Goal: Navigation & Orientation: Understand site structure

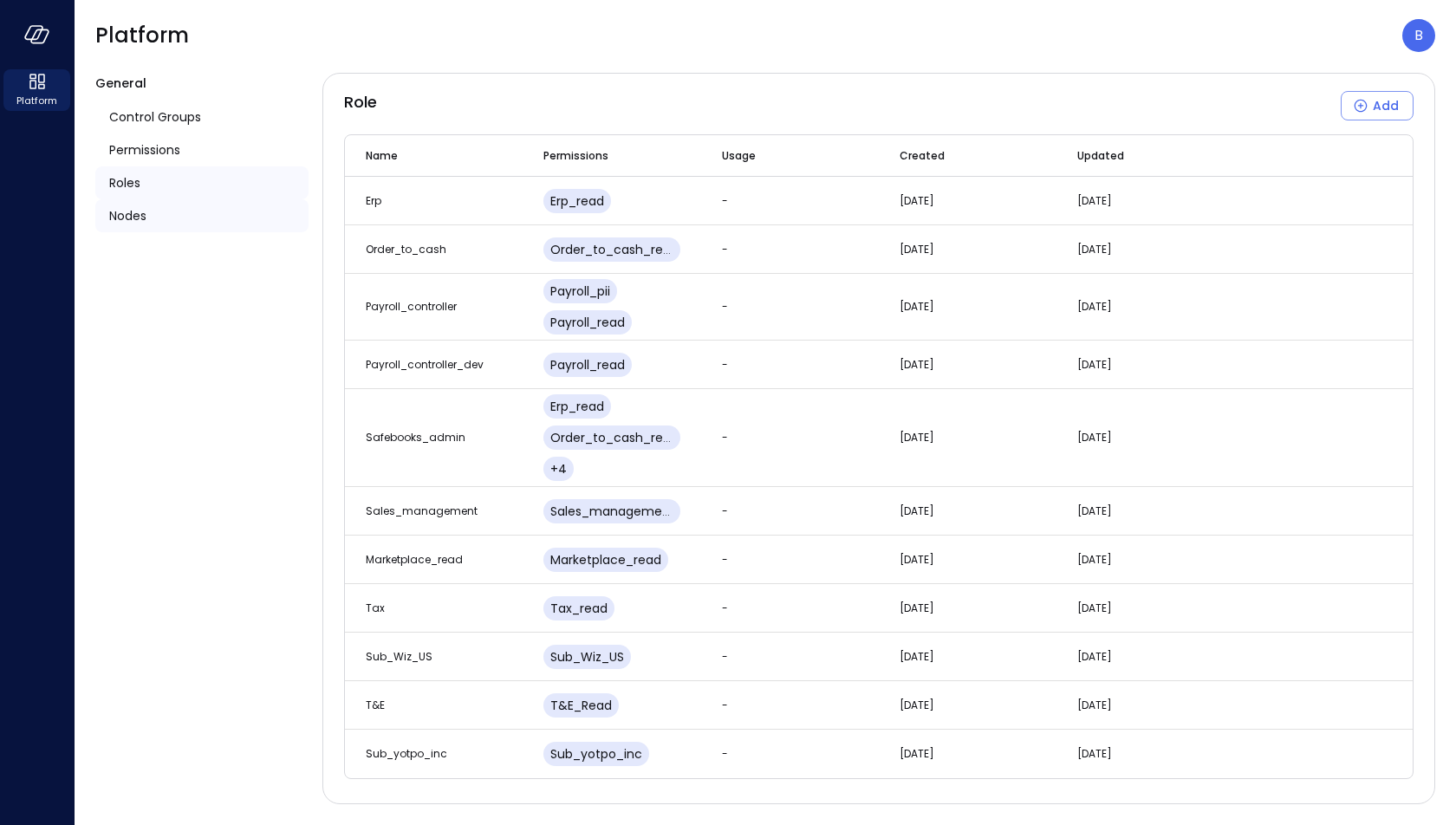
click at [193, 214] on div "Nodes" at bounding box center [201, 216] width 213 height 33
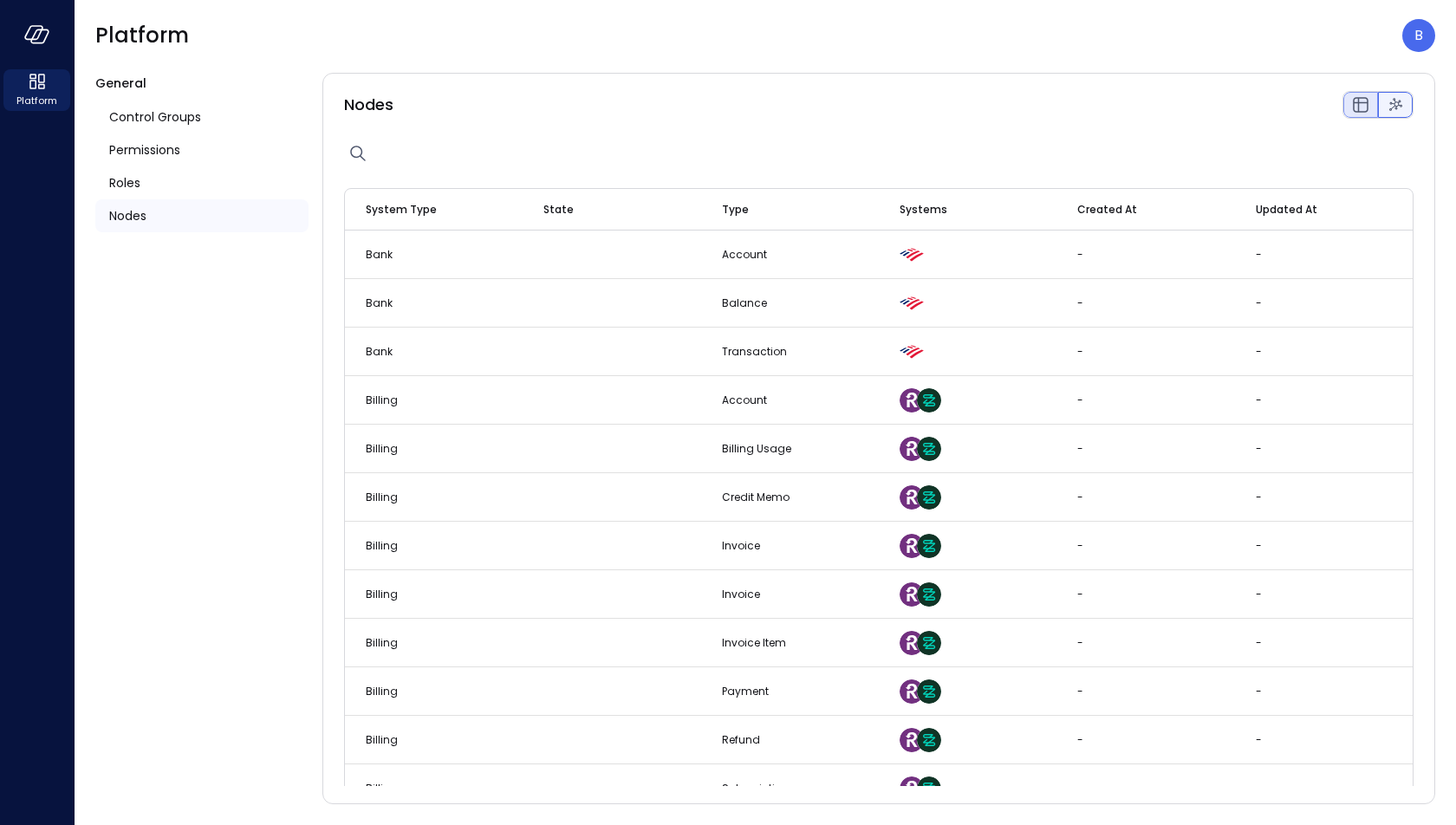
click at [1409, 100] on div at bounding box center [1396, 105] width 35 height 26
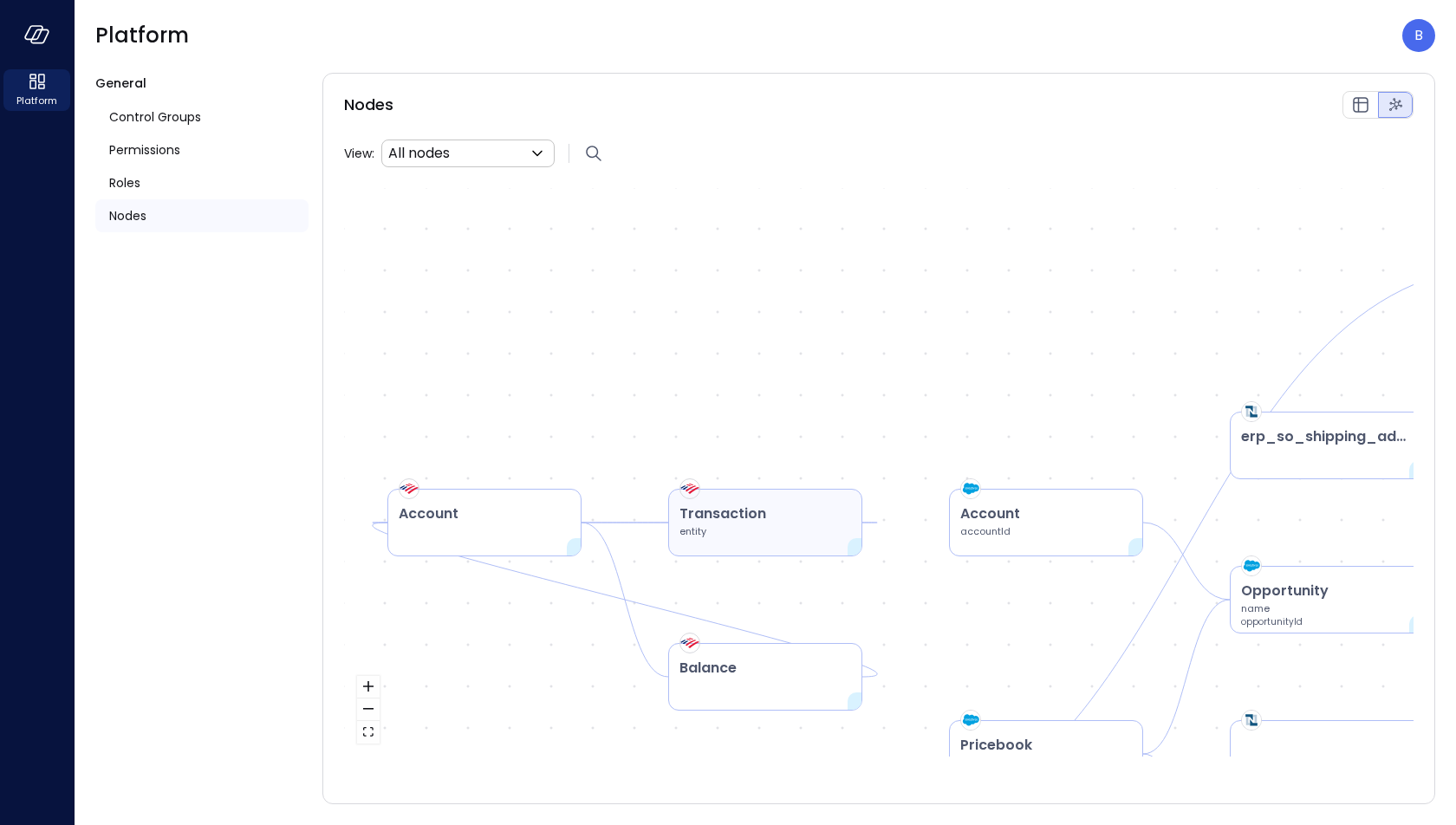
drag, startPoint x: 800, startPoint y: 524, endPoint x: 769, endPoint y: 488, distance: 47.5
click at [768, 488] on div "Transaction entity" at bounding box center [765, 521] width 194 height 67
drag, startPoint x: 1010, startPoint y: 522, endPoint x: 848, endPoint y: 319, distance: 259.7
click at [846, 319] on div "Account Balance Transaction entity Account accountId Billing Usage Credit Memo …" at bounding box center [879, 472] width 1069 height 568
drag, startPoint x: 1269, startPoint y: 442, endPoint x: 1194, endPoint y: 305, distance: 156.2
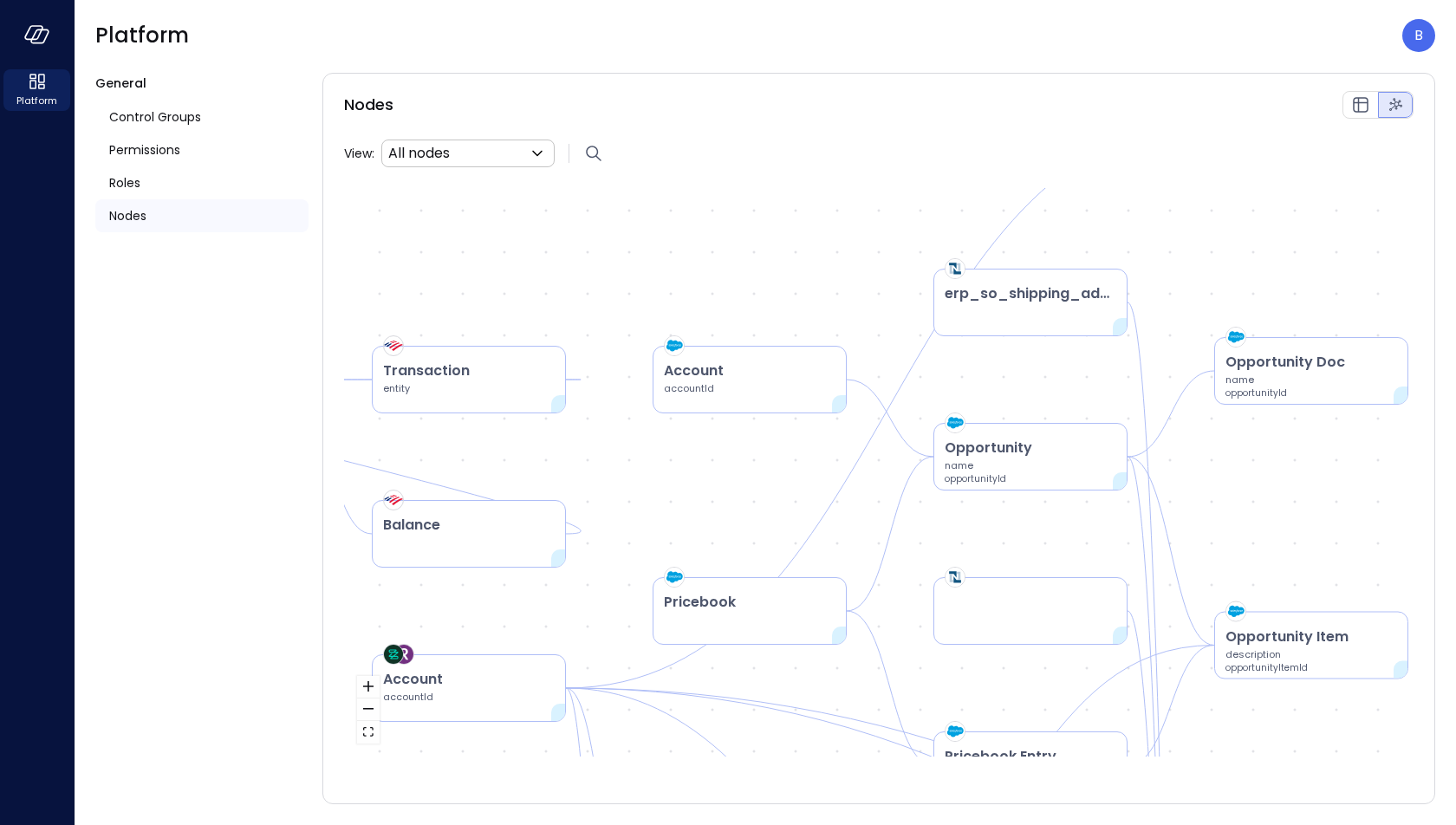
drag, startPoint x: 1219, startPoint y: 305, endPoint x: 943, endPoint y: 116, distance: 334.5
click at [943, 116] on div "Nodes View: All nodes **** ​ Account Balance Transaction entity Account account…" at bounding box center [878, 438] width 1113 height 731
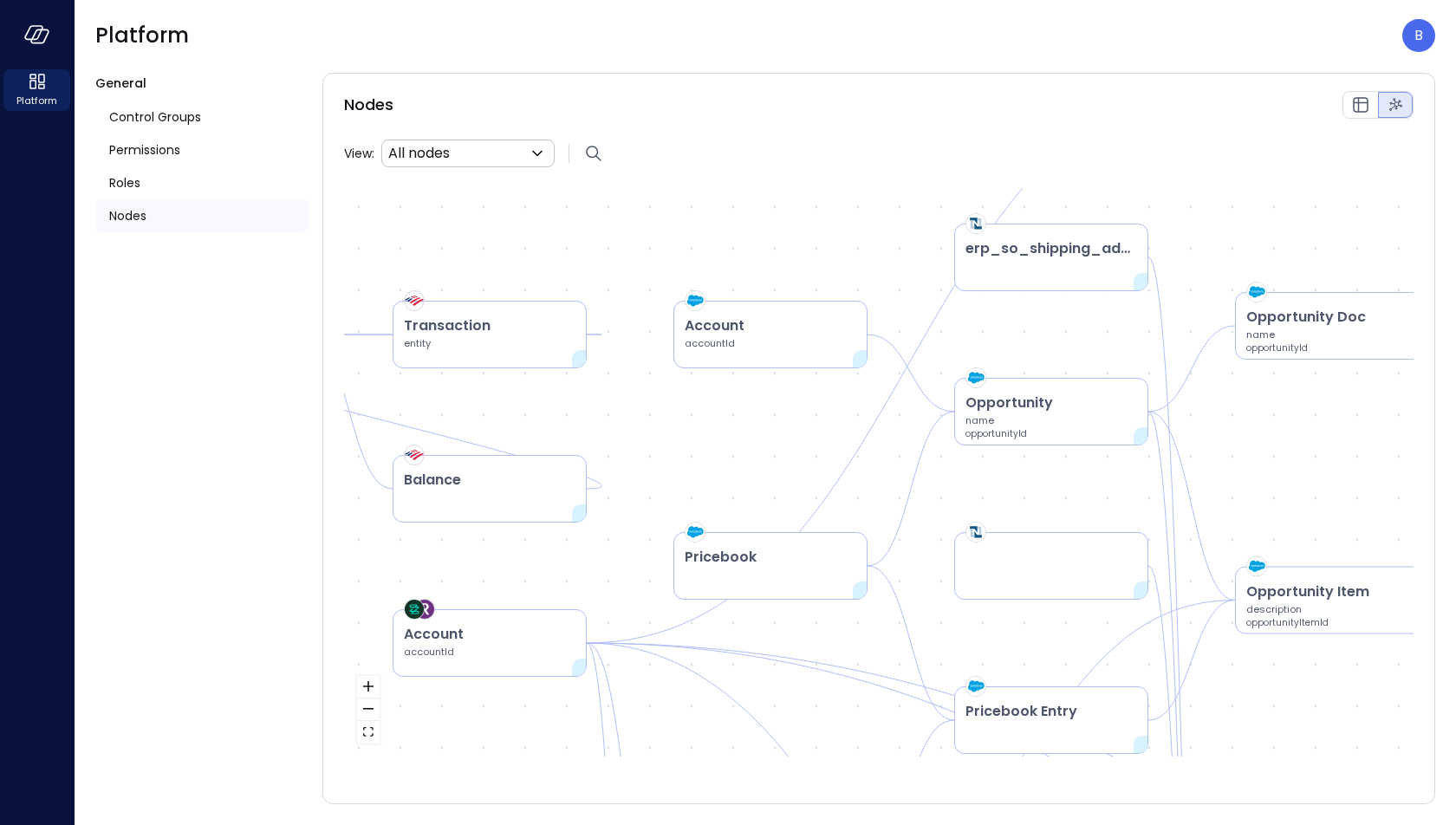
click at [936, 366] on div "Account Balance Transaction entity Account accountId Billing Usage Credit Memo …" at bounding box center [879, 472] width 1069 height 568
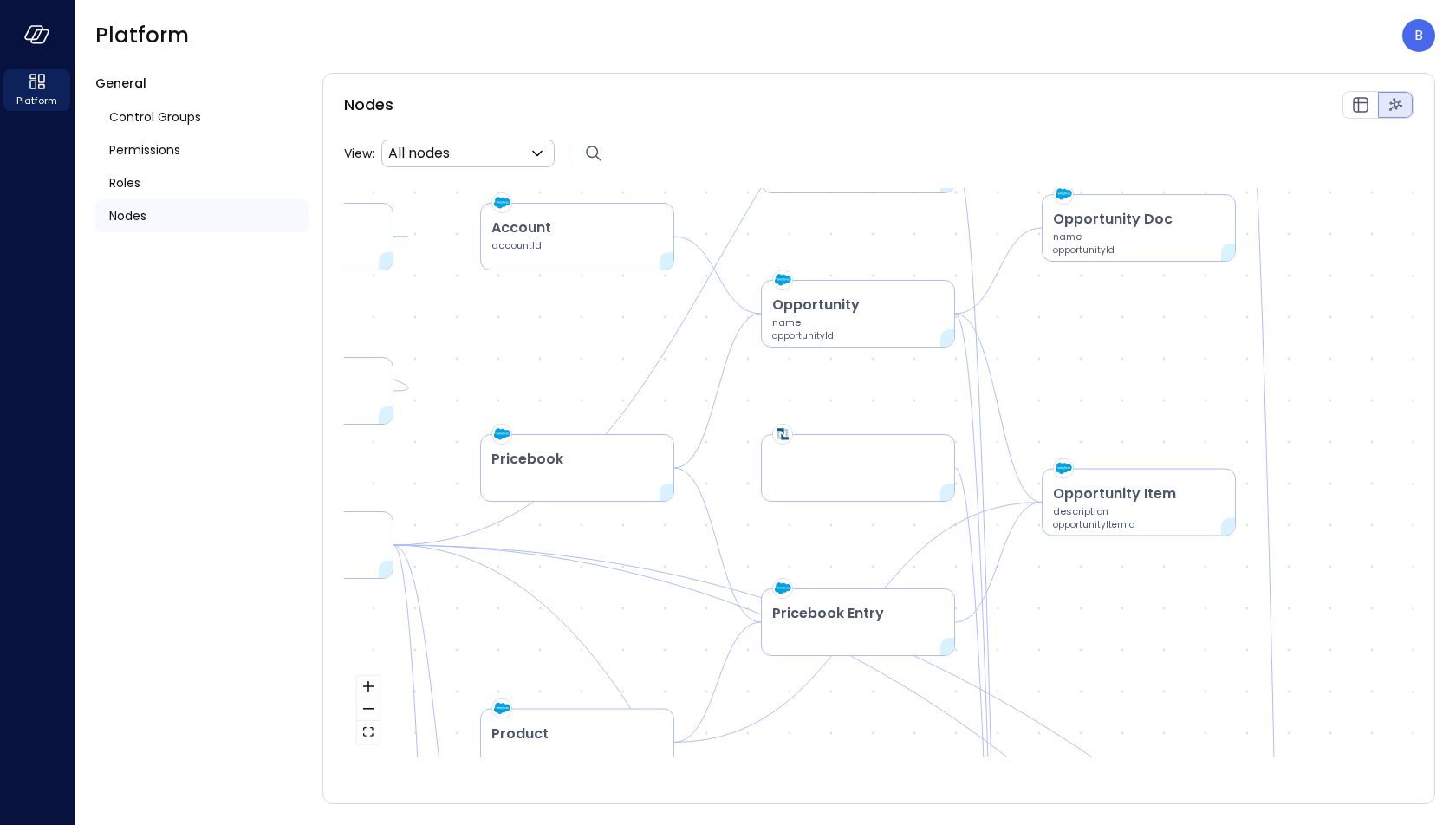
drag, startPoint x: 935, startPoint y: 366, endPoint x: 745, endPoint y: 269, distance: 213.3
click at [743, 269] on div "Account Balance Transaction entity Account accountId Billing Usage Credit Memo …" at bounding box center [879, 472] width 1069 height 568
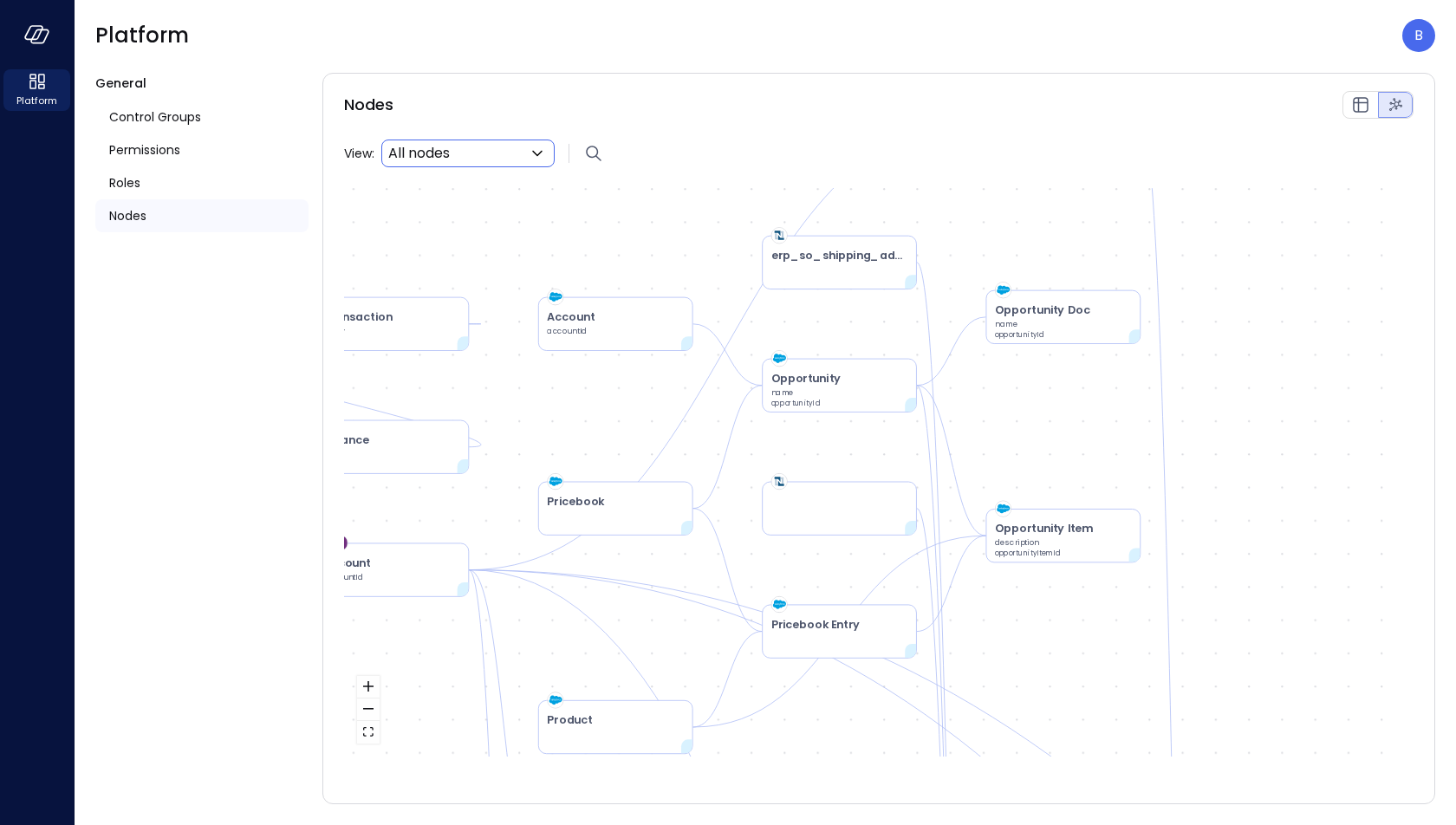
click at [533, 154] on icon at bounding box center [537, 153] width 21 height 21
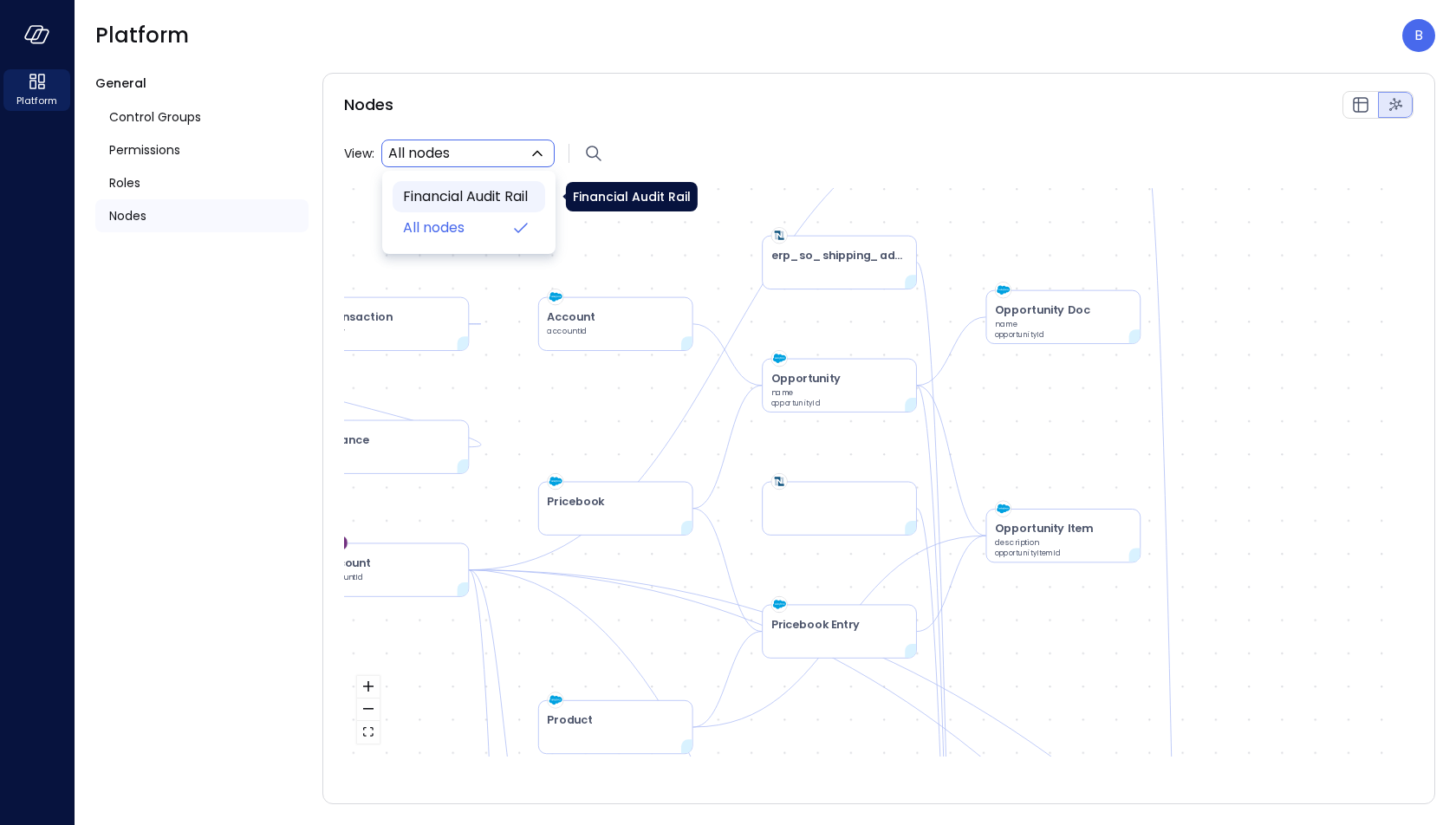
click at [519, 193] on span "Financial Audit Rail" at bounding box center [467, 197] width 128 height 21
type input "****"
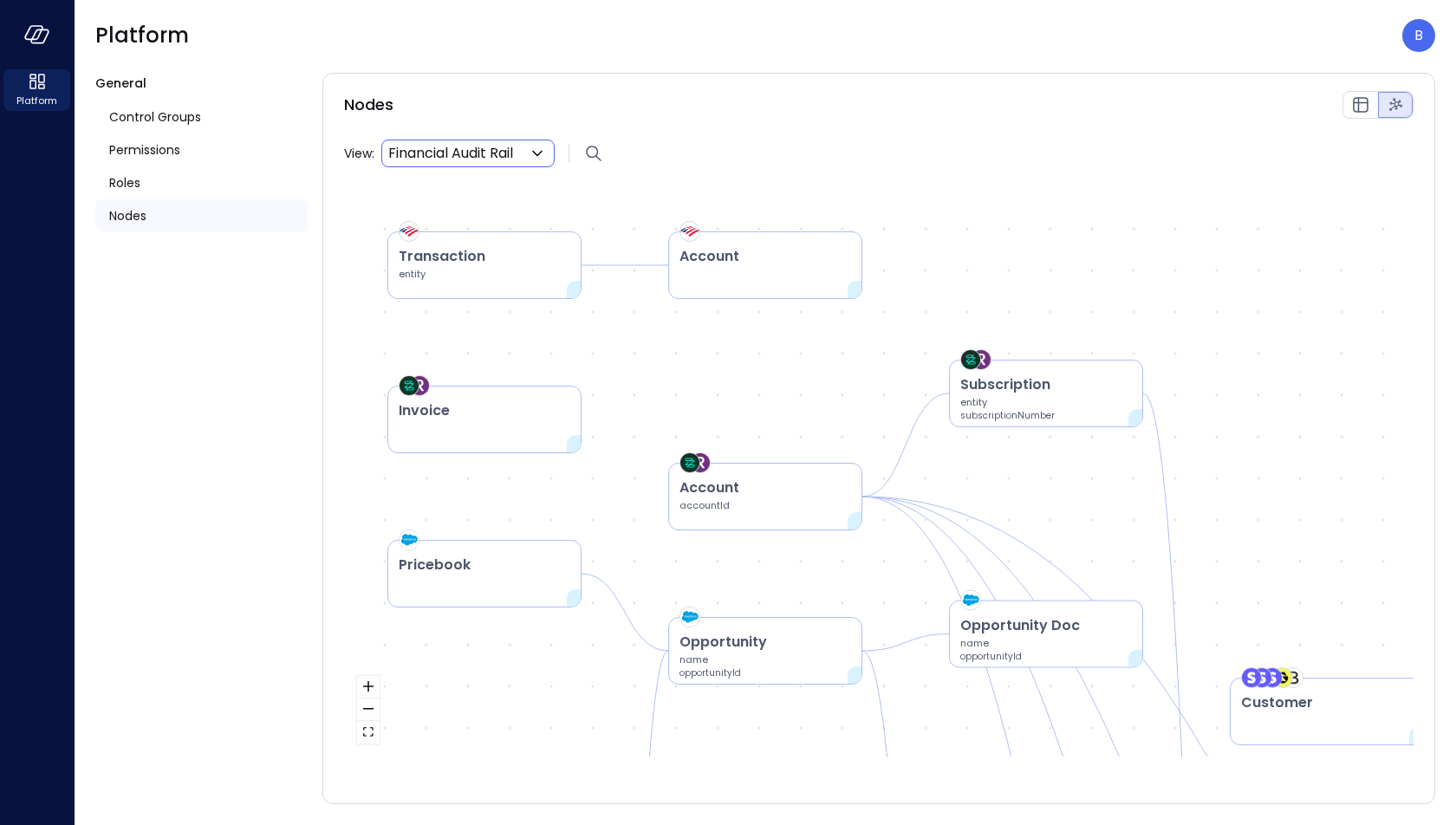
drag, startPoint x: 462, startPoint y: 405, endPoint x: 631, endPoint y: 398, distance: 169.1
click at [632, 399] on div "Account Transaction entity Account accountId Credit Memo entity Invoice entity …" at bounding box center [879, 472] width 1069 height 568
drag, startPoint x: 500, startPoint y: 569, endPoint x: 561, endPoint y: 500, distance: 92.1
click at [560, 502] on div "Account Transaction entity Account accountId Credit Memo entity Invoice entity …" at bounding box center [879, 472] width 1069 height 568
click at [185, 182] on div "Roles" at bounding box center [201, 183] width 213 height 33
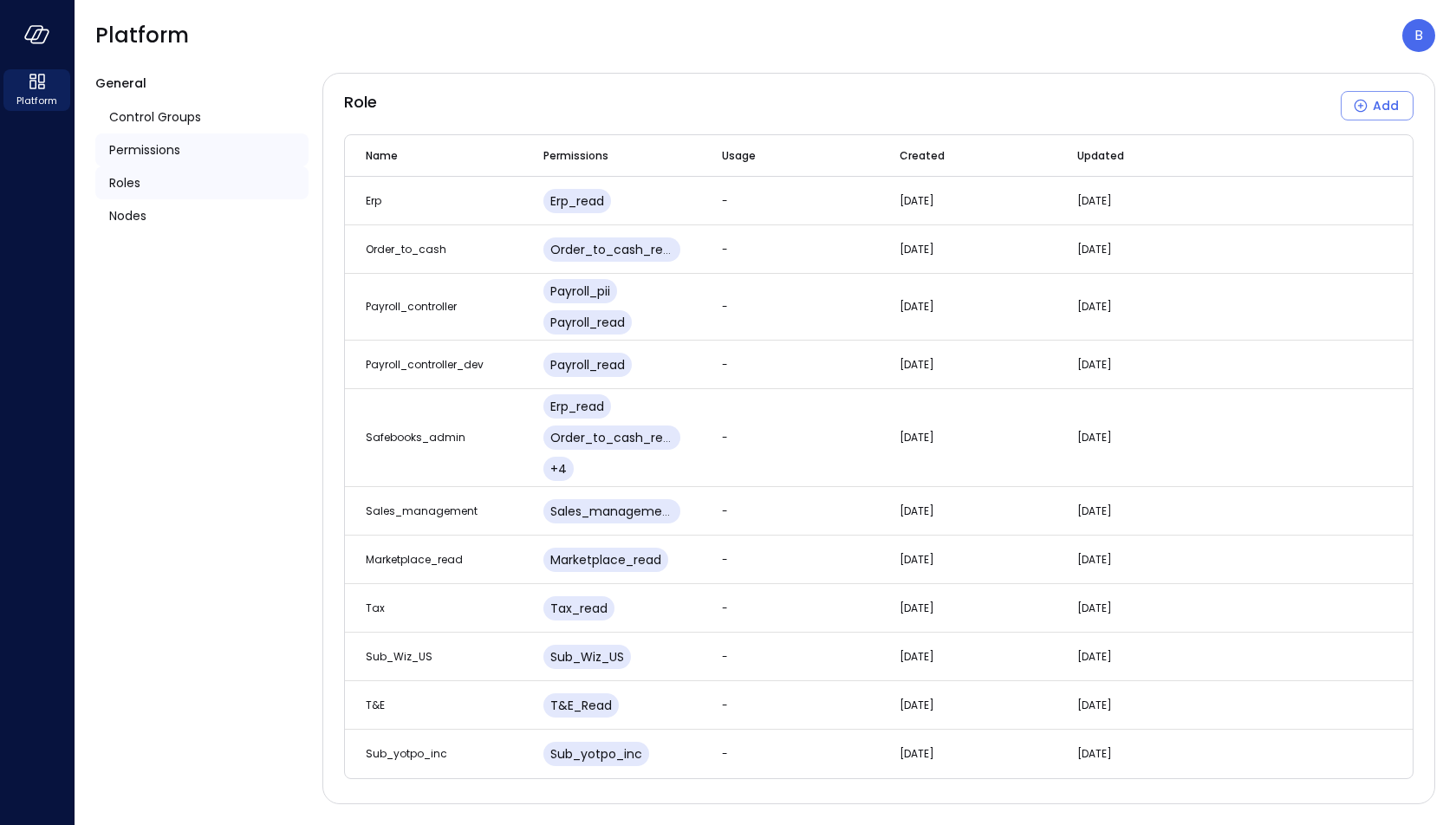
click at [170, 149] on span "Permissions" at bounding box center [144, 149] width 71 height 19
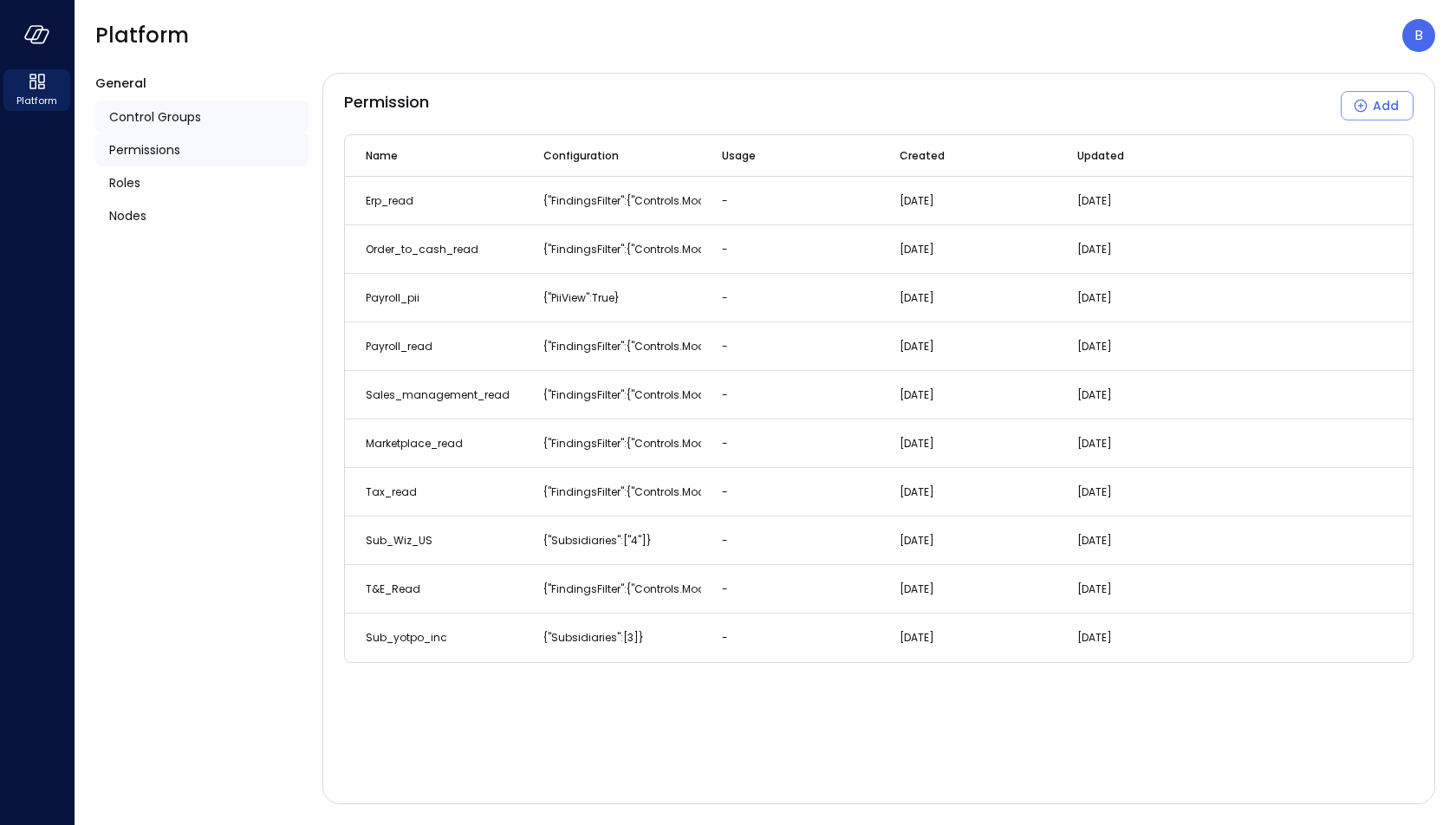
click at [163, 109] on span "Control Groups" at bounding box center [155, 116] width 92 height 19
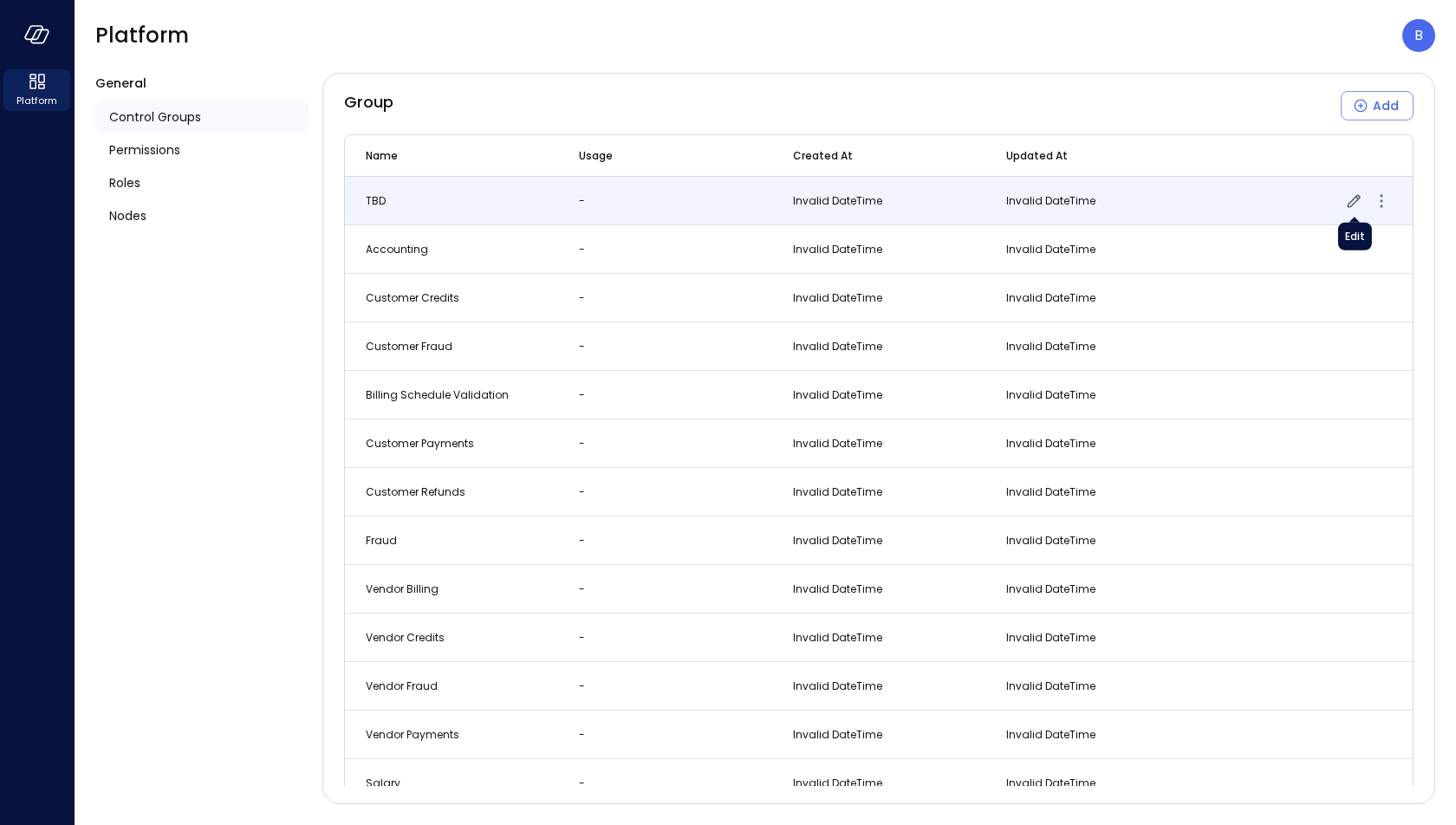
click at [1351, 200] on icon "button" at bounding box center [1354, 200] width 13 height 13
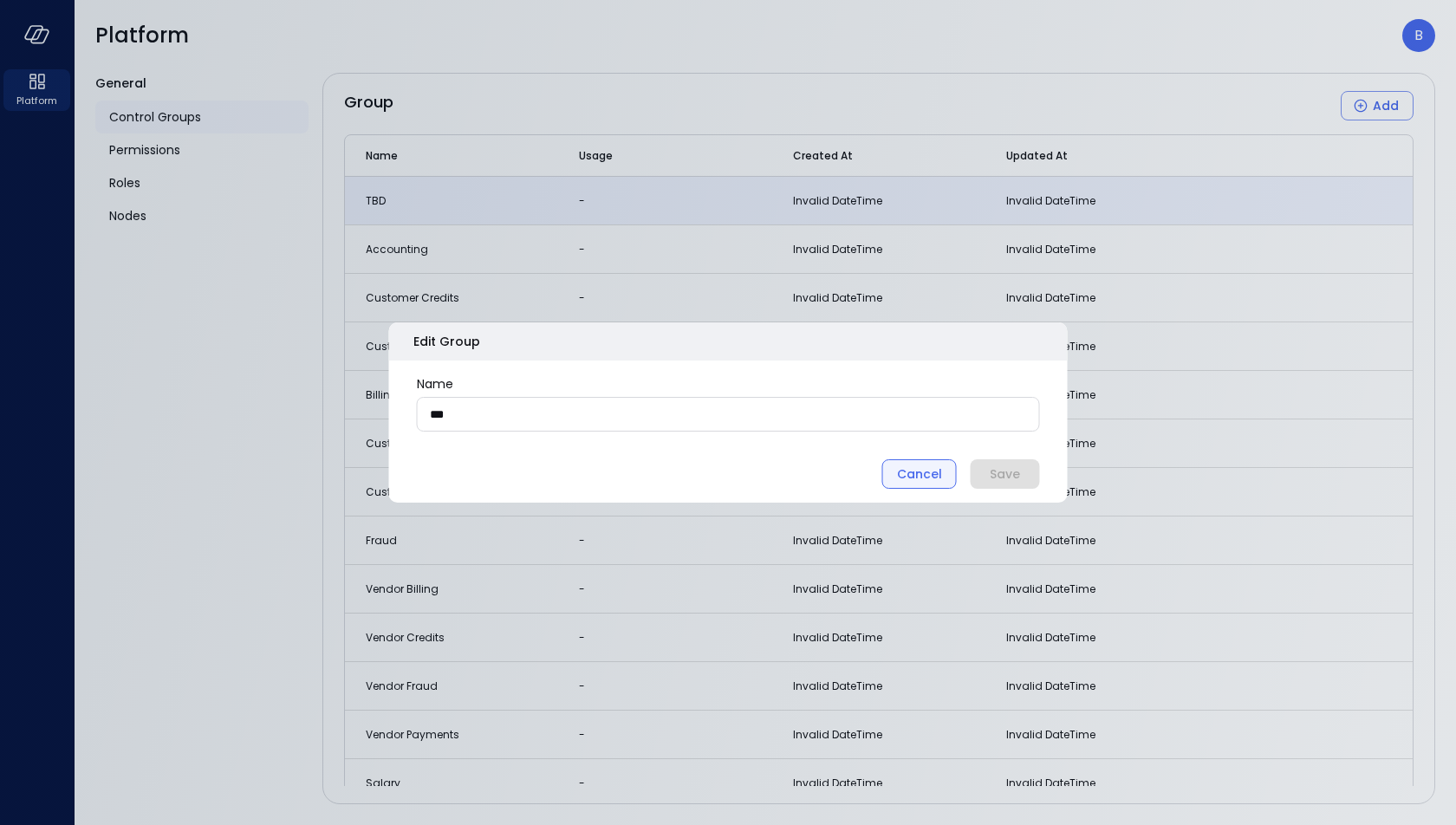
click at [922, 471] on div "Cancel" at bounding box center [920, 473] width 45 height 21
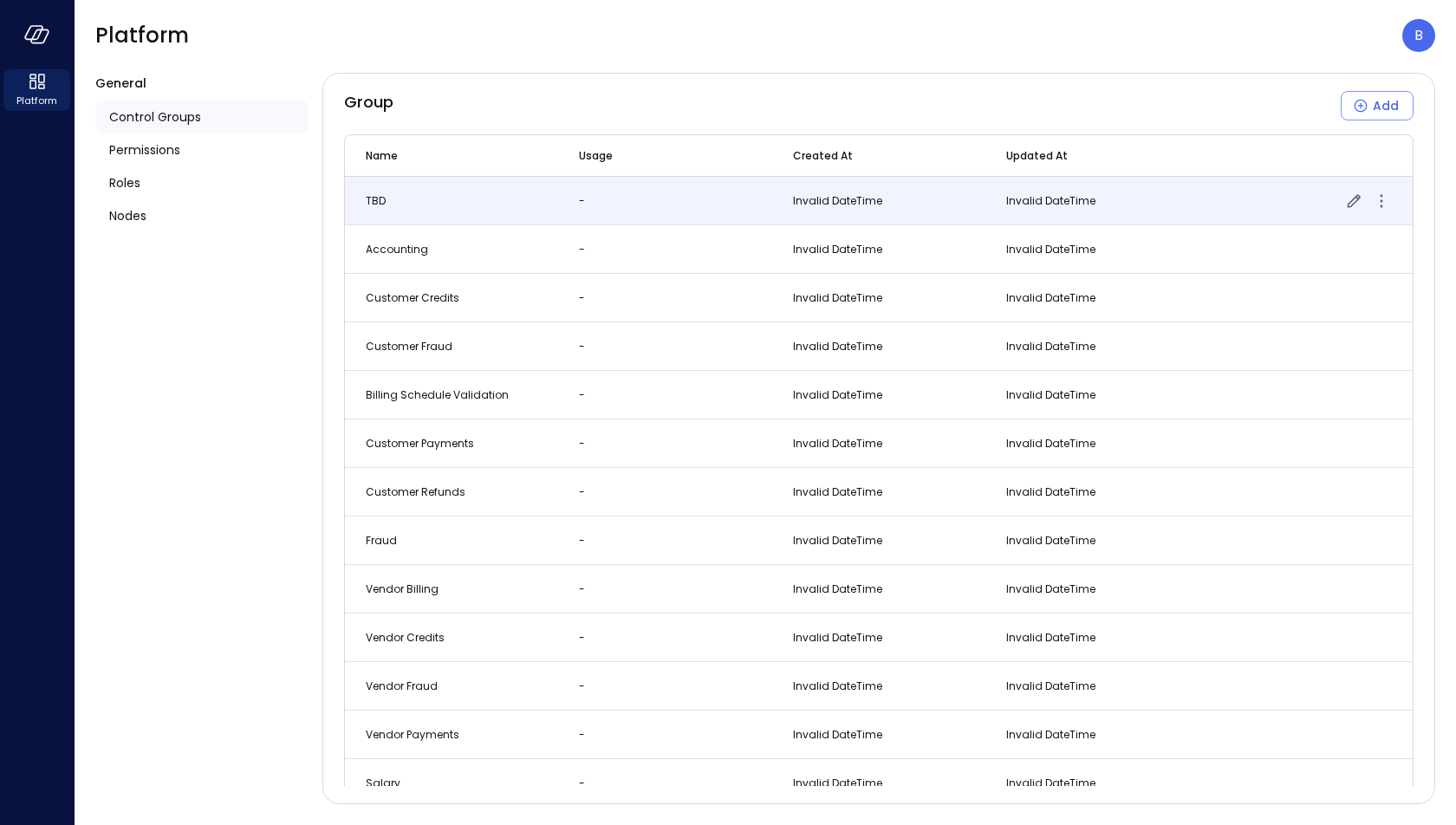
click at [752, 191] on td "-" at bounding box center [665, 201] width 213 height 49
